Goal: Navigation & Orientation: Find specific page/section

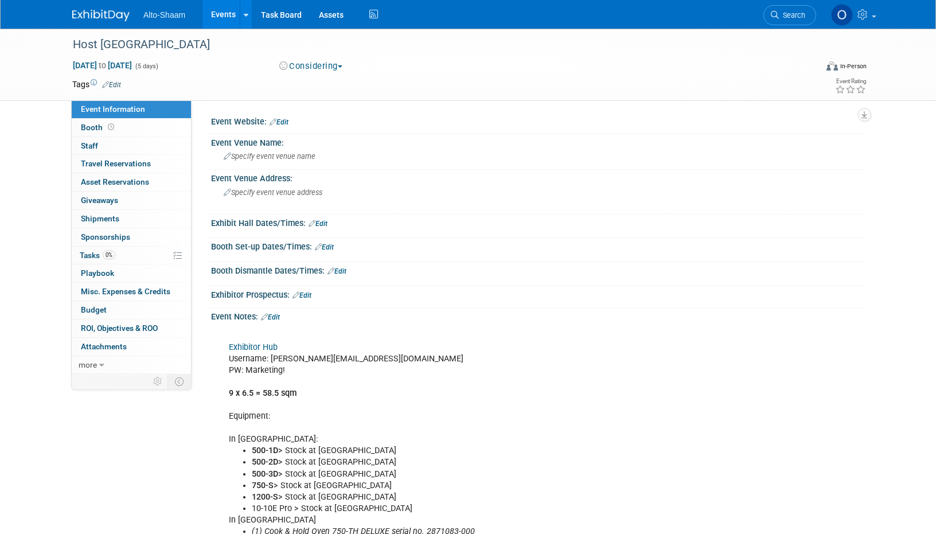
click at [214, 17] on link "Events" at bounding box center [223, 14] width 42 height 29
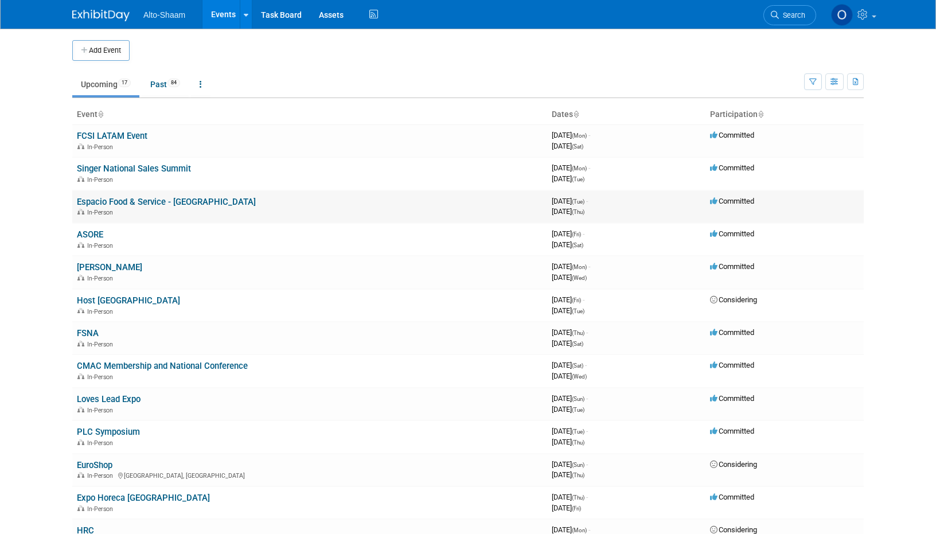
click at [131, 205] on link "Espacio Food & Service - [GEOGRAPHIC_DATA]" at bounding box center [166, 202] width 179 height 10
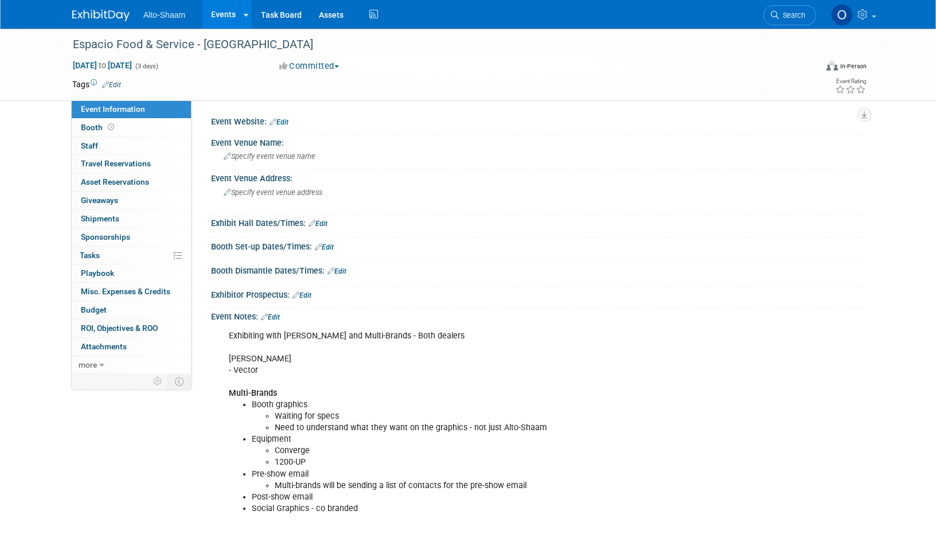
scroll to position [126, 0]
